Goal: Task Accomplishment & Management: Manage account settings

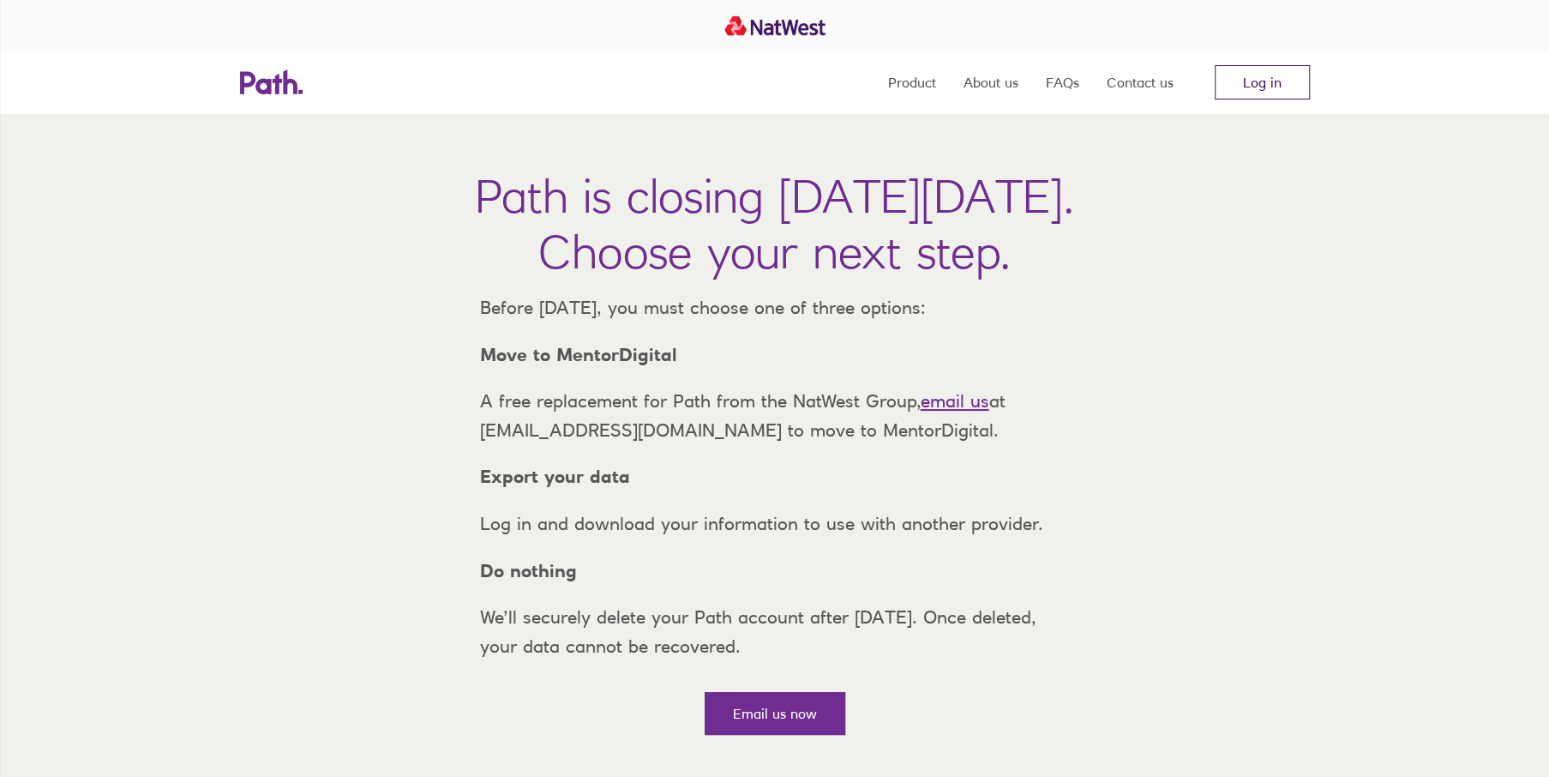
click at [1245, 81] on link "Log in" at bounding box center [1262, 82] width 95 height 34
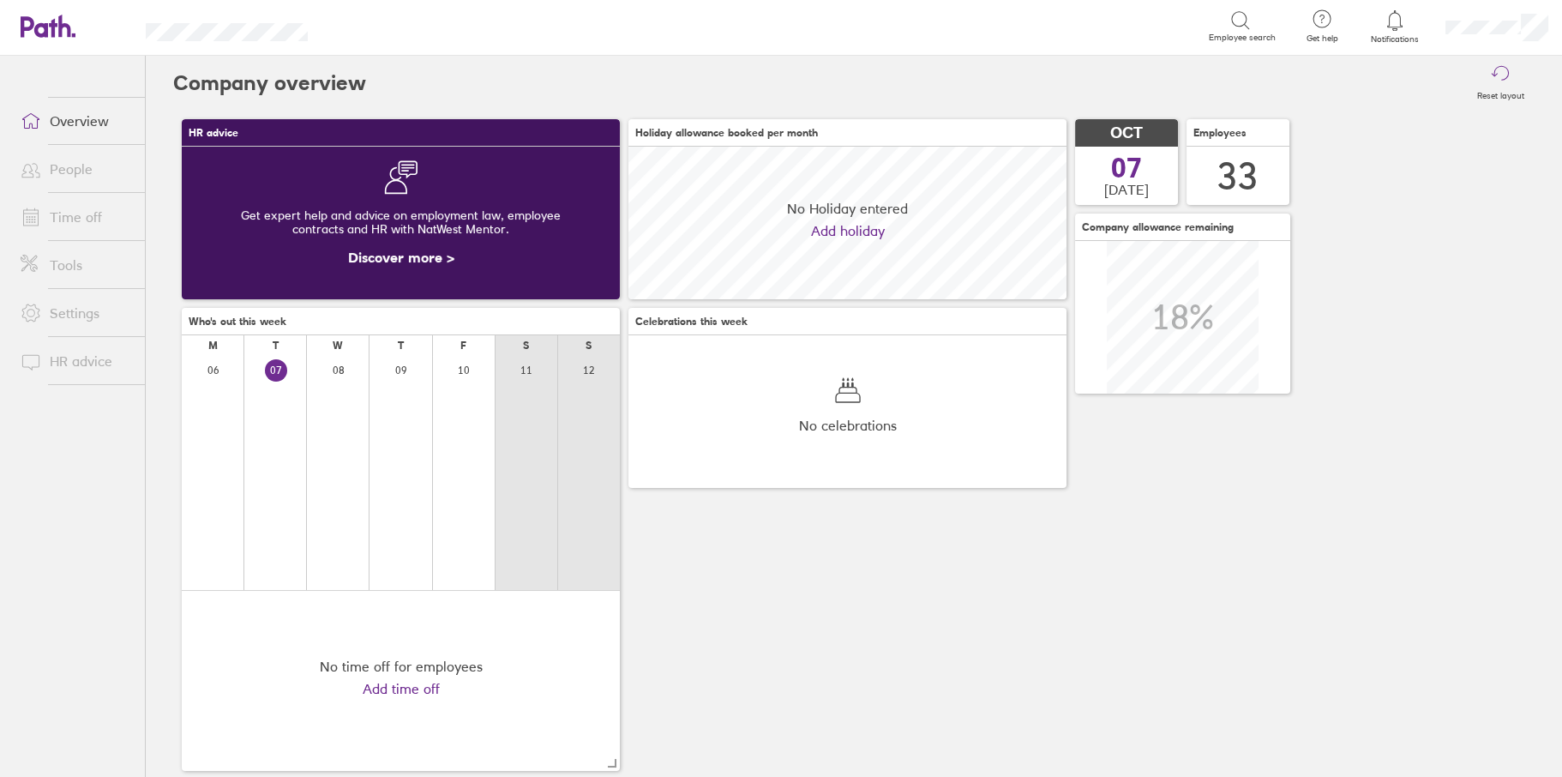
scroll to position [153, 437]
click at [64, 211] on link "Time off" at bounding box center [76, 217] width 138 height 34
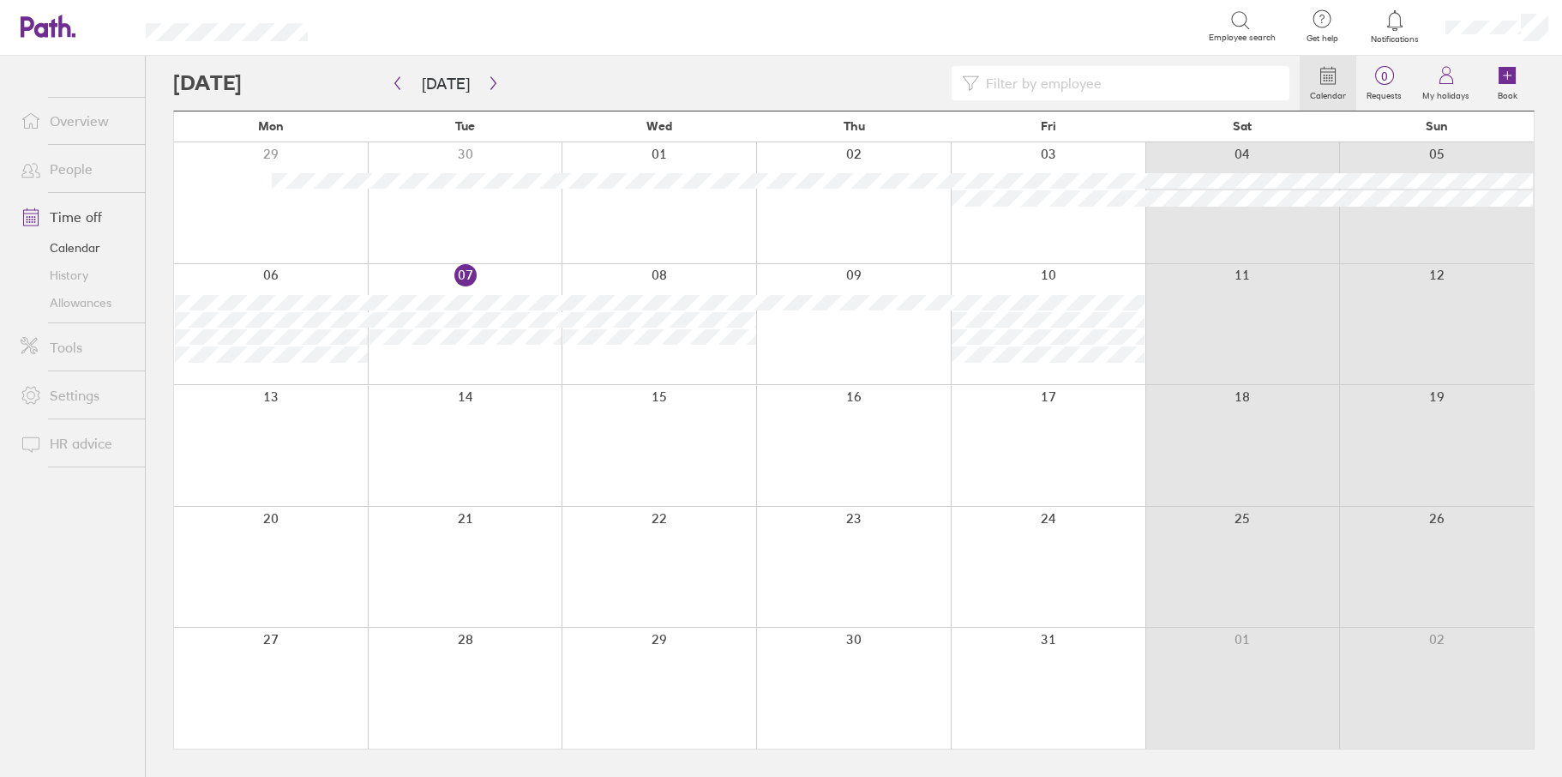
click at [69, 115] on link "Overview" at bounding box center [76, 121] width 138 height 34
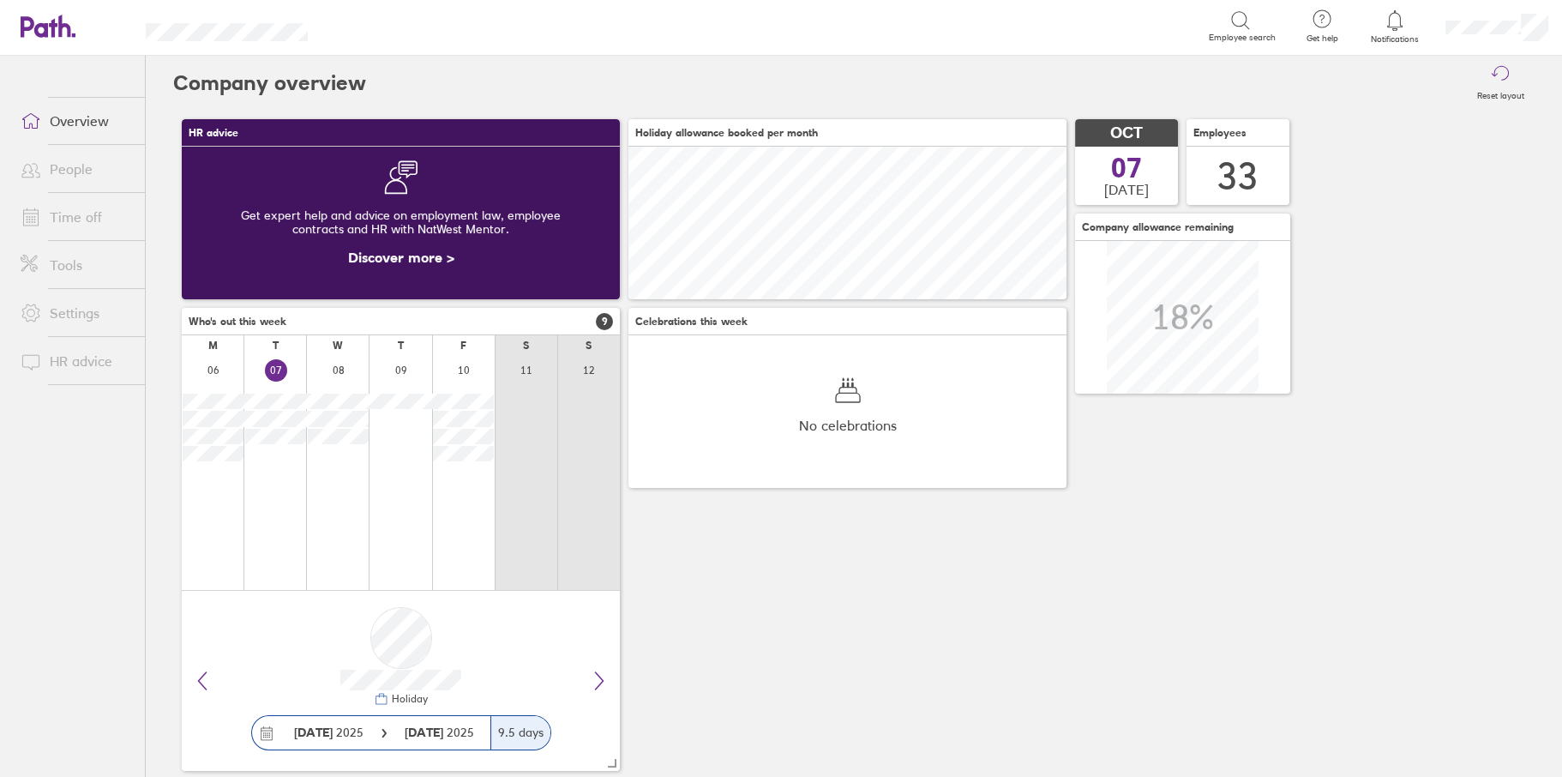
scroll to position [153, 437]
click at [73, 168] on link "People" at bounding box center [76, 169] width 138 height 34
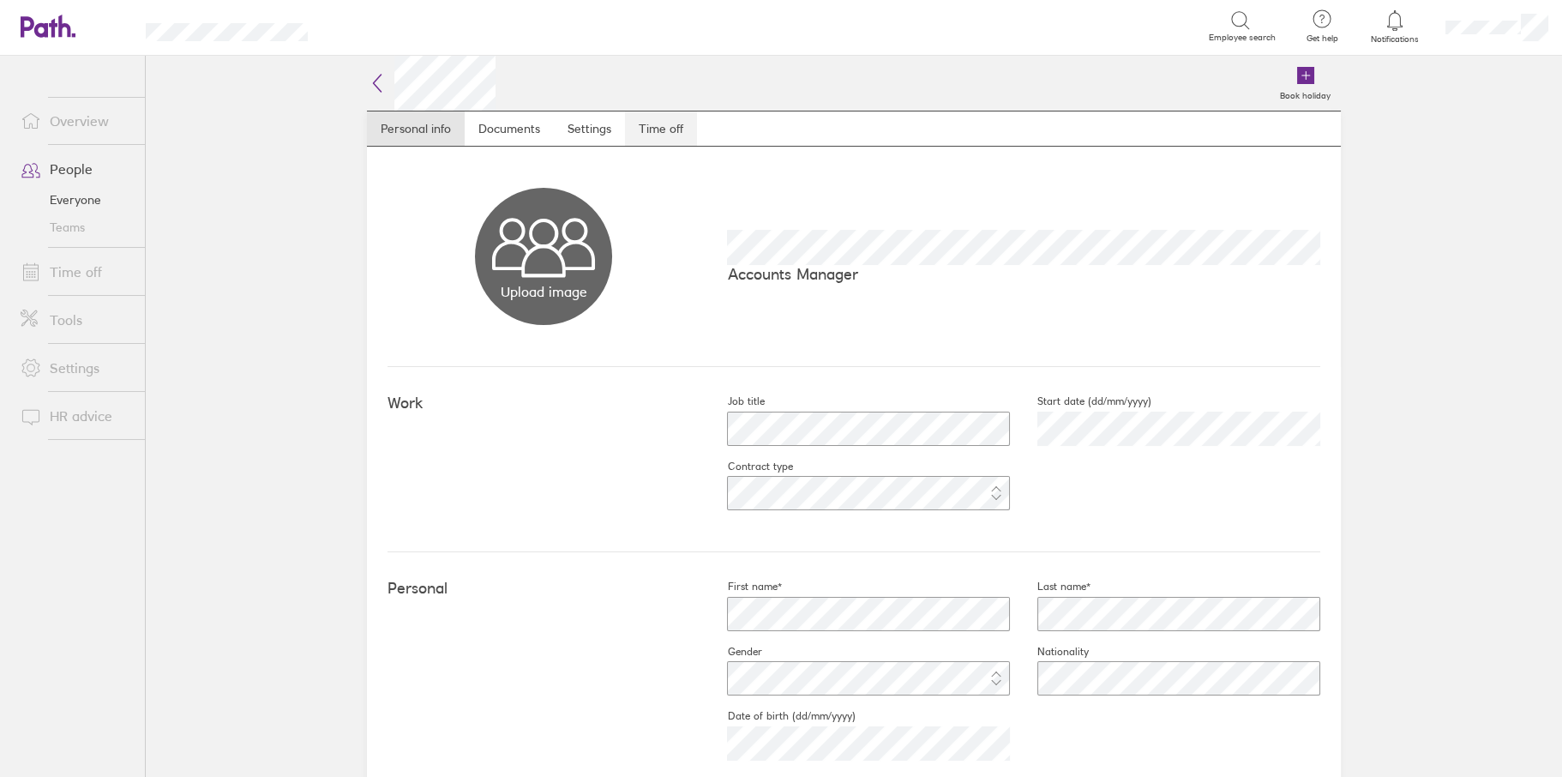
click at [660, 134] on link "Time off" at bounding box center [661, 128] width 72 height 34
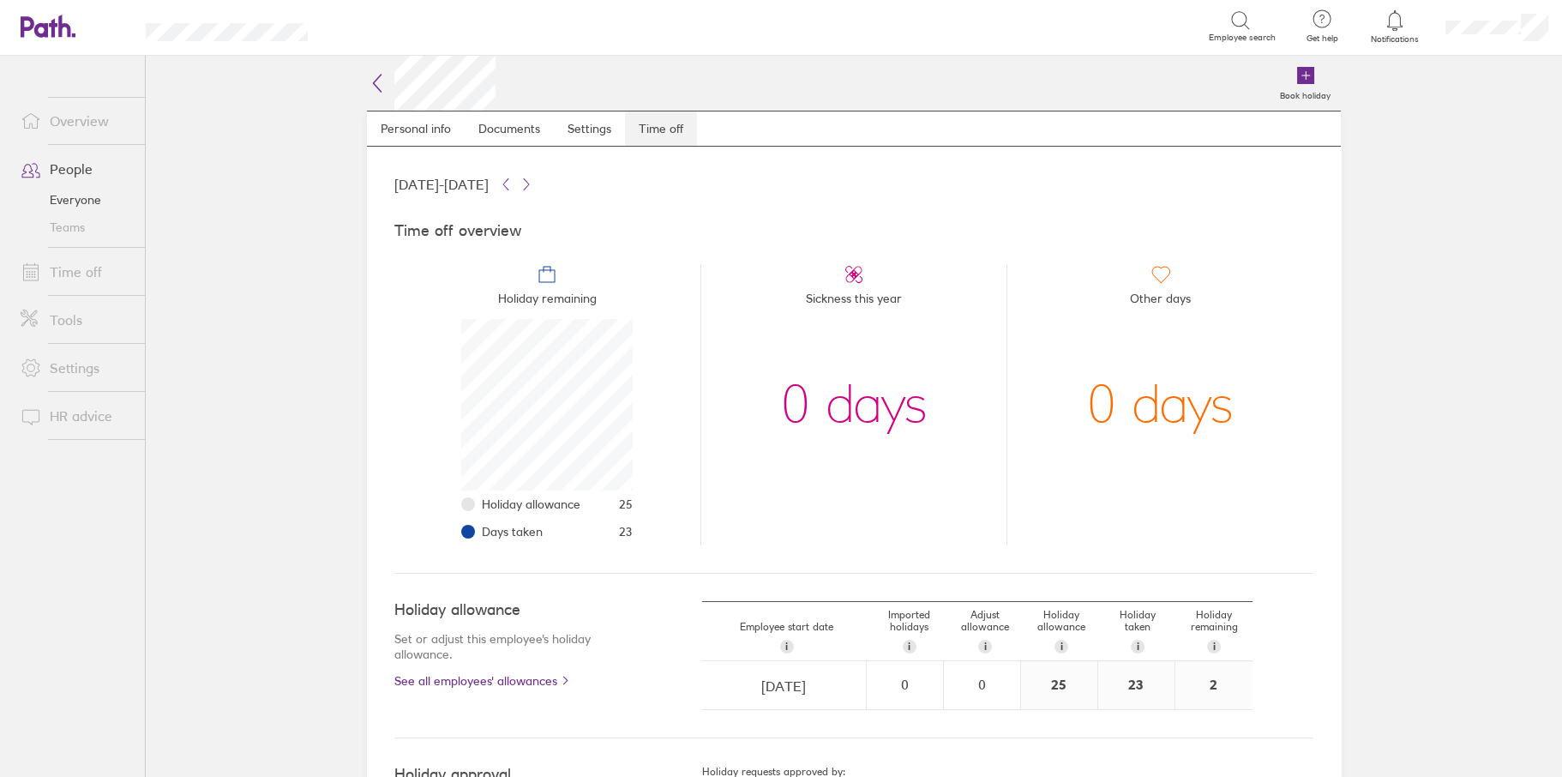
scroll to position [171, 171]
click at [69, 260] on link "Time off" at bounding box center [76, 272] width 138 height 34
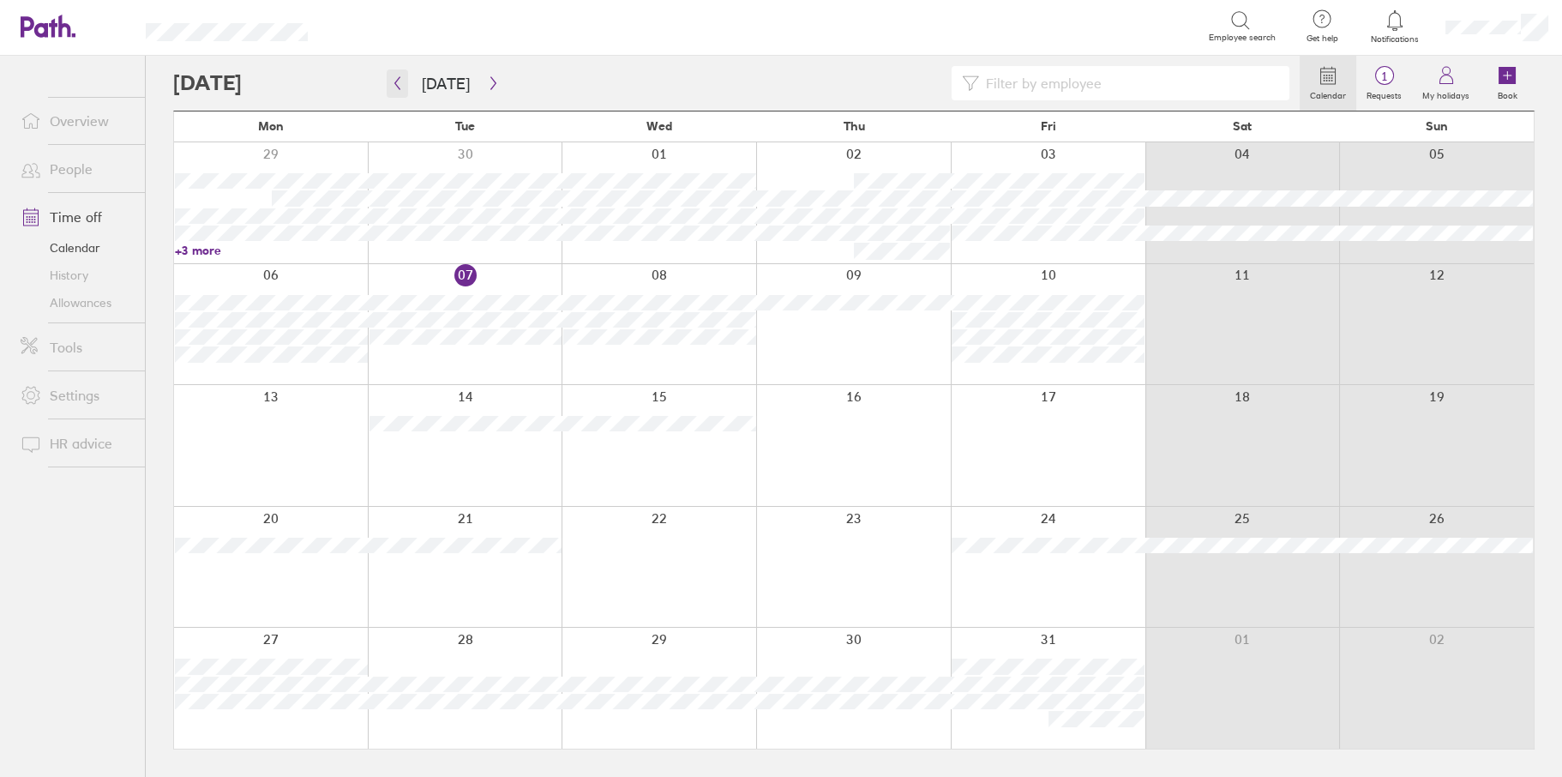
click at [401, 77] on icon "button" at bounding box center [397, 83] width 13 height 14
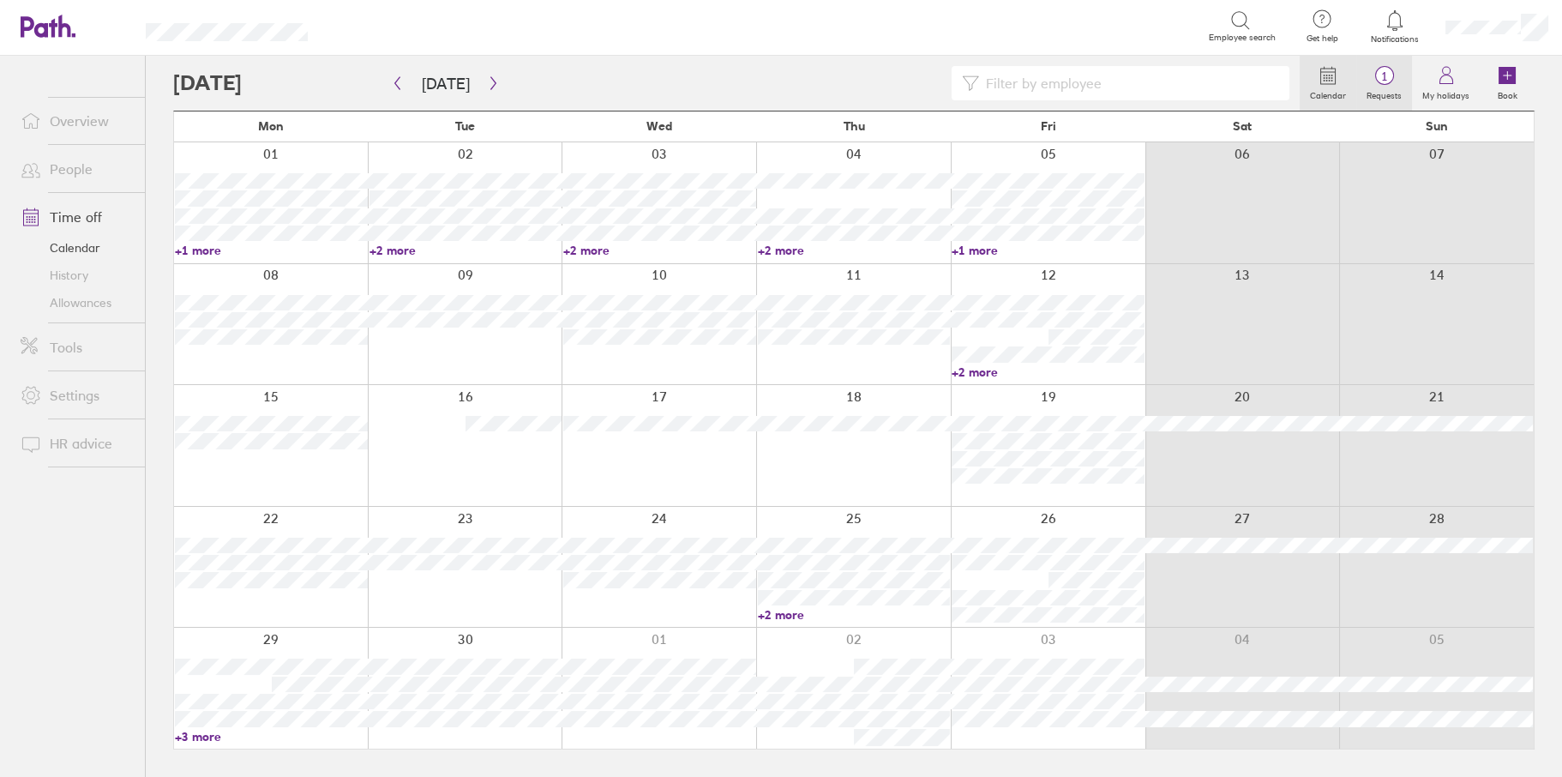
click at [1382, 74] on span "1" at bounding box center [1384, 76] width 56 height 14
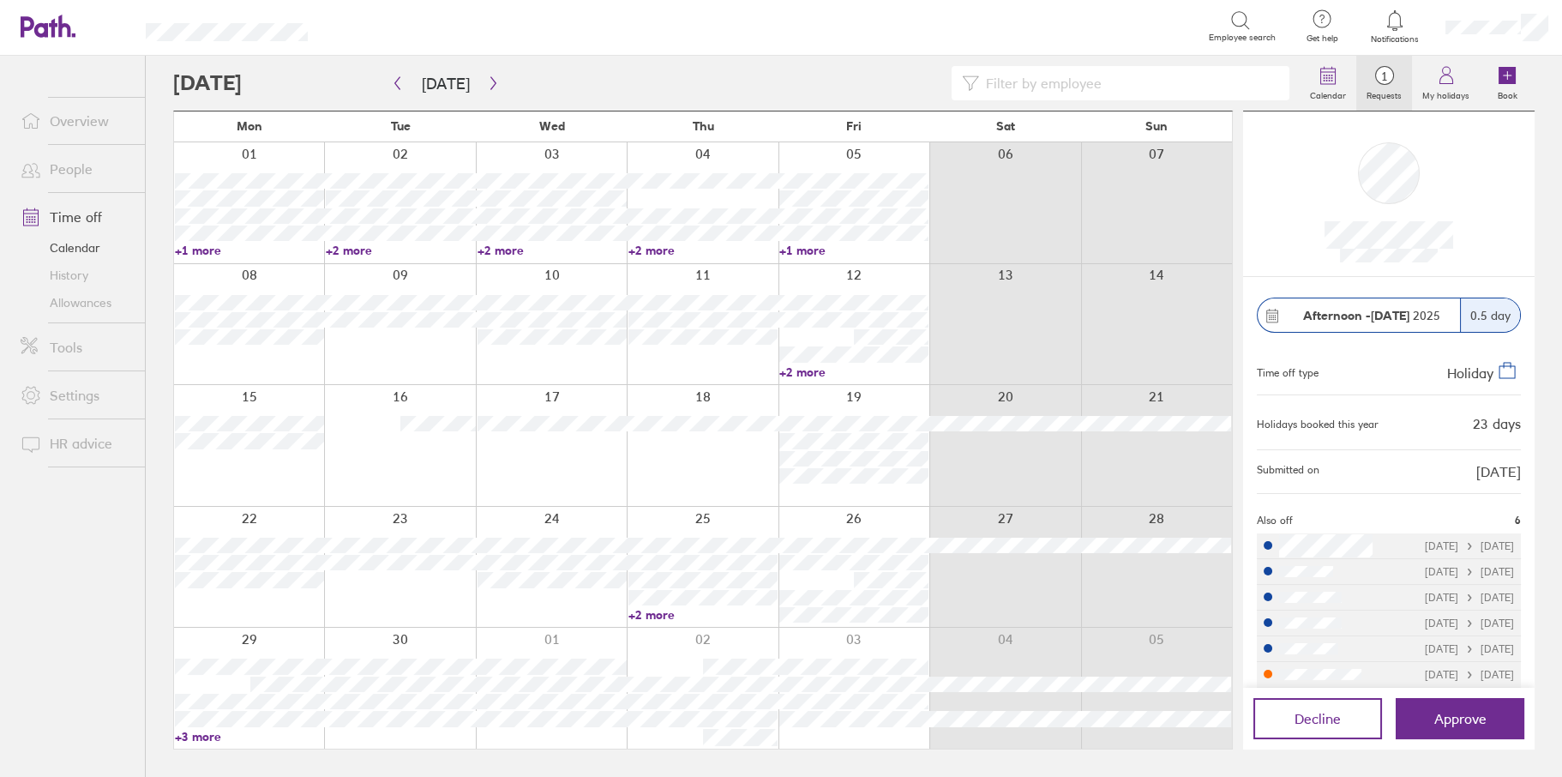
click at [63, 171] on link "People" at bounding box center [76, 169] width 138 height 34
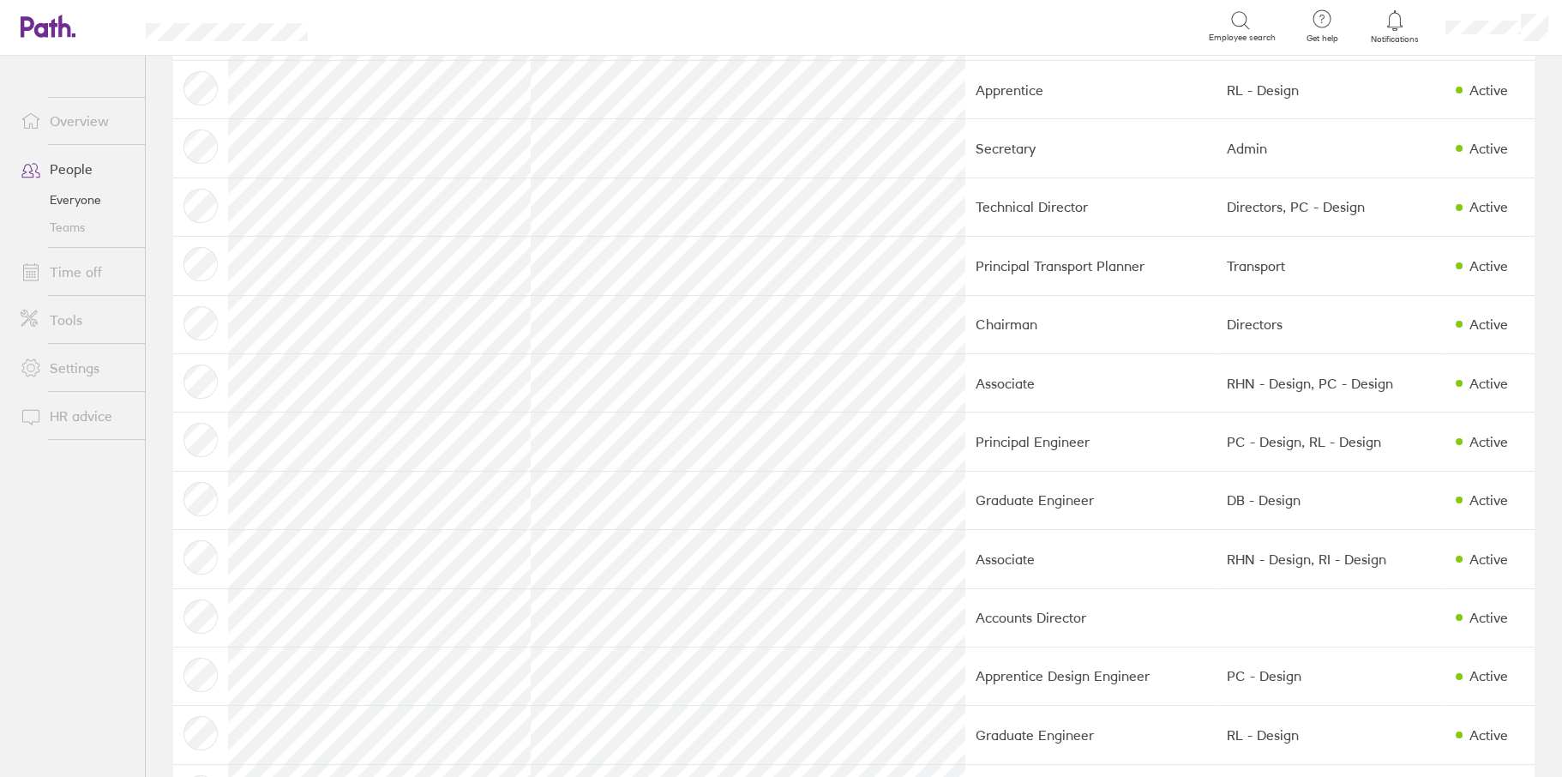
scroll to position [1029, 0]
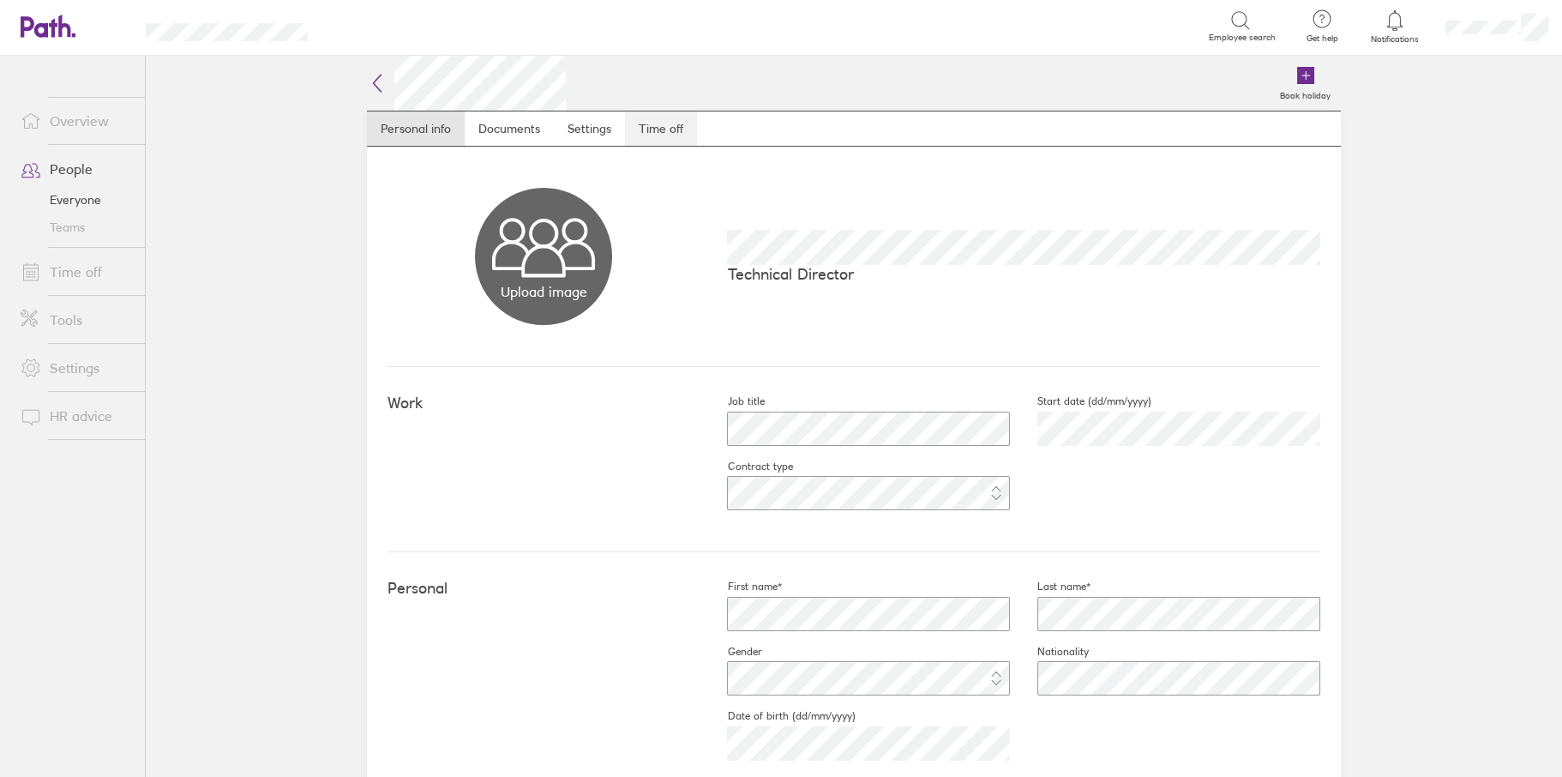
click at [645, 125] on link "Time off" at bounding box center [661, 128] width 72 height 34
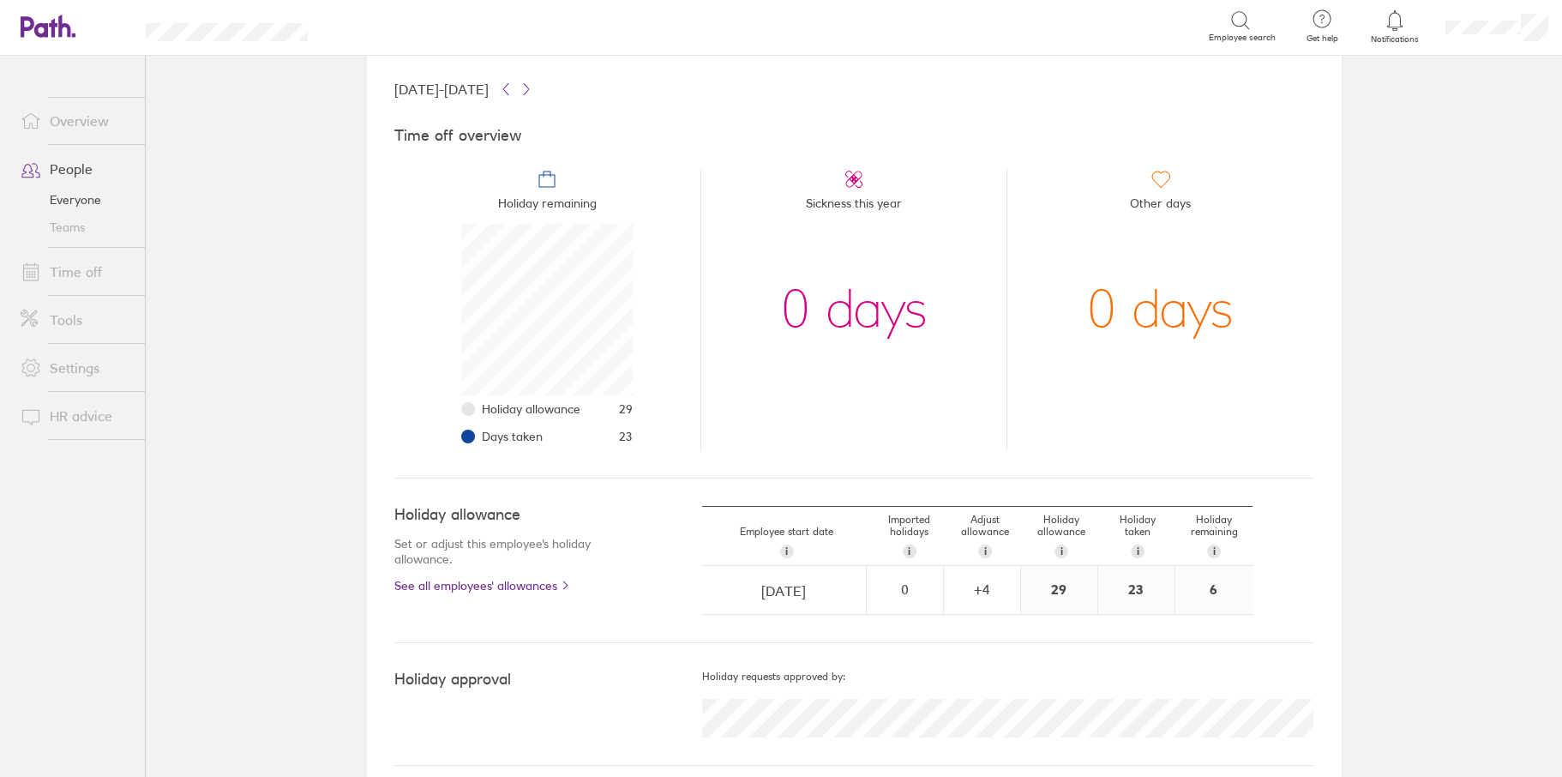
scroll to position [111, 0]
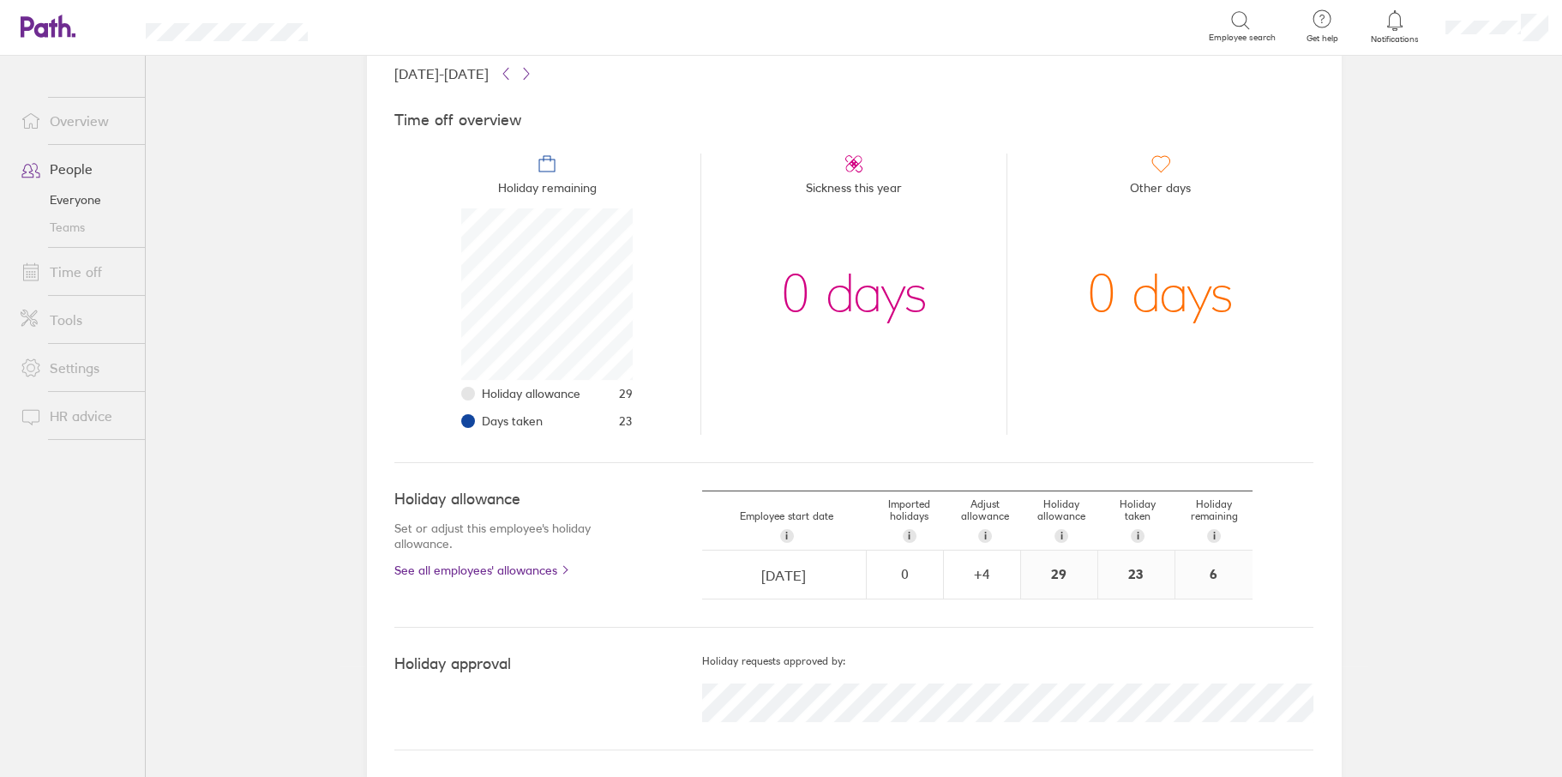
click at [77, 273] on link "Time off" at bounding box center [76, 272] width 138 height 34
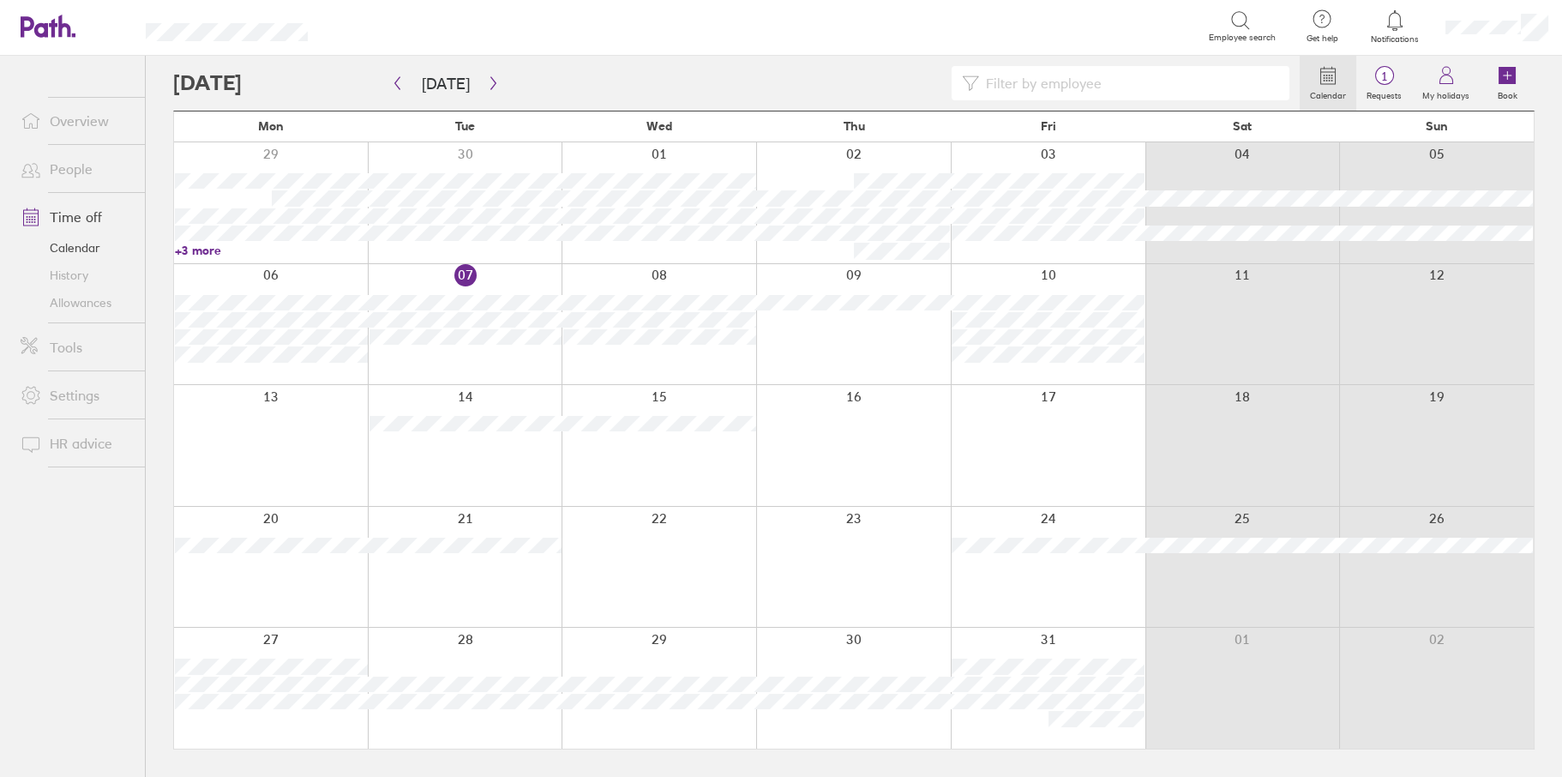
click at [1387, 77] on span "1" at bounding box center [1384, 76] width 56 height 14
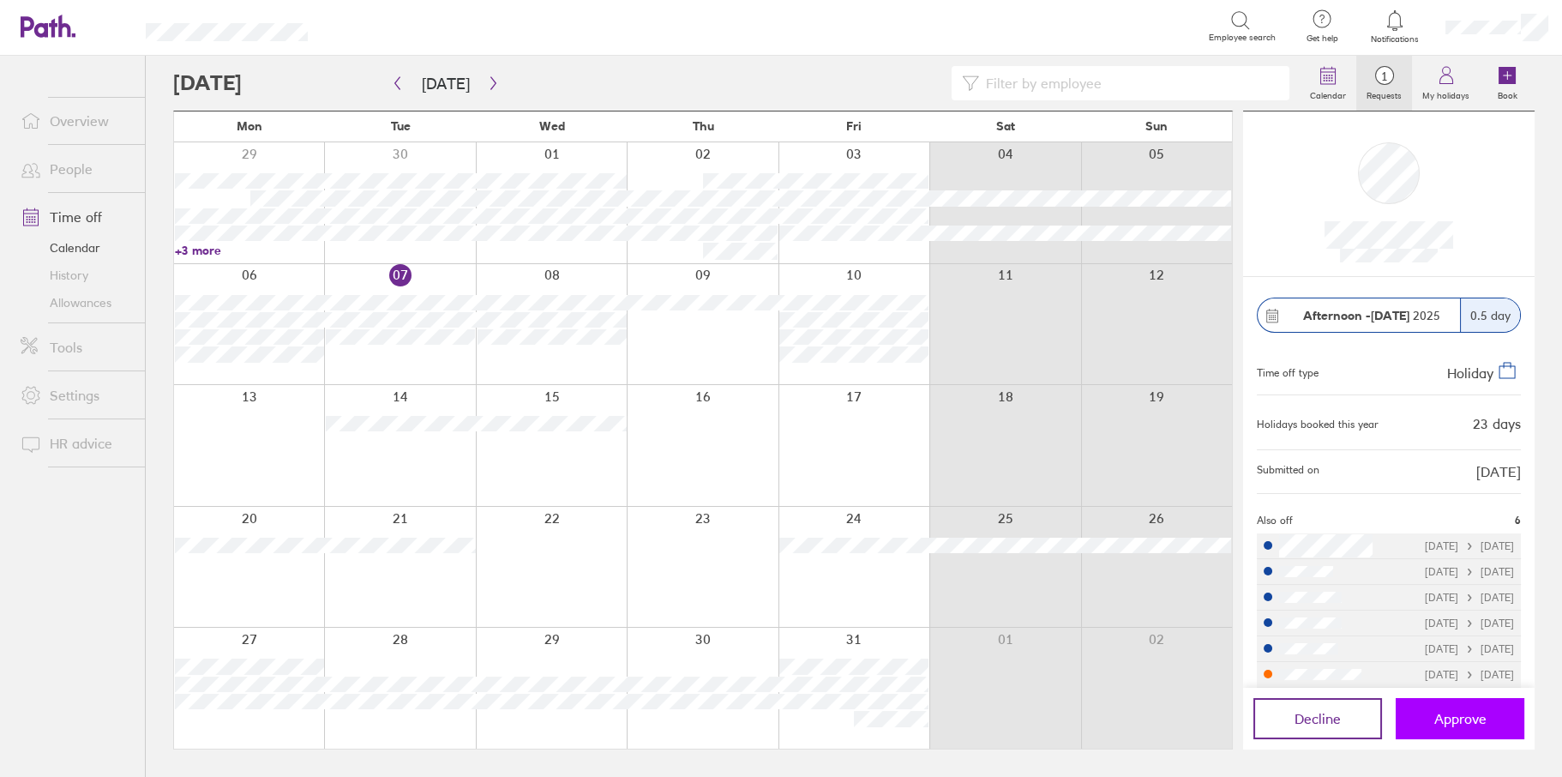
click at [1460, 723] on span "Approve" at bounding box center [1460, 718] width 52 height 15
